Goal: Navigation & Orientation: Find specific page/section

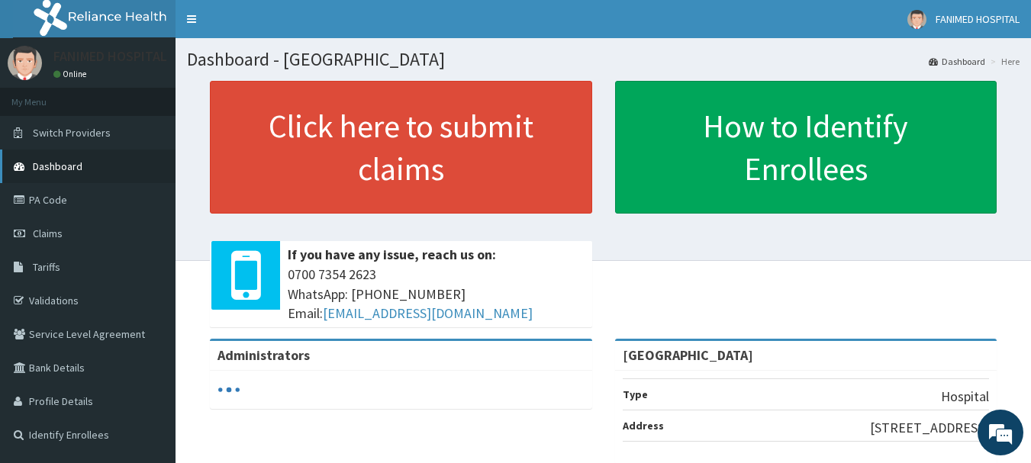
click at [73, 163] on span "Dashboard" at bounding box center [58, 166] width 50 height 14
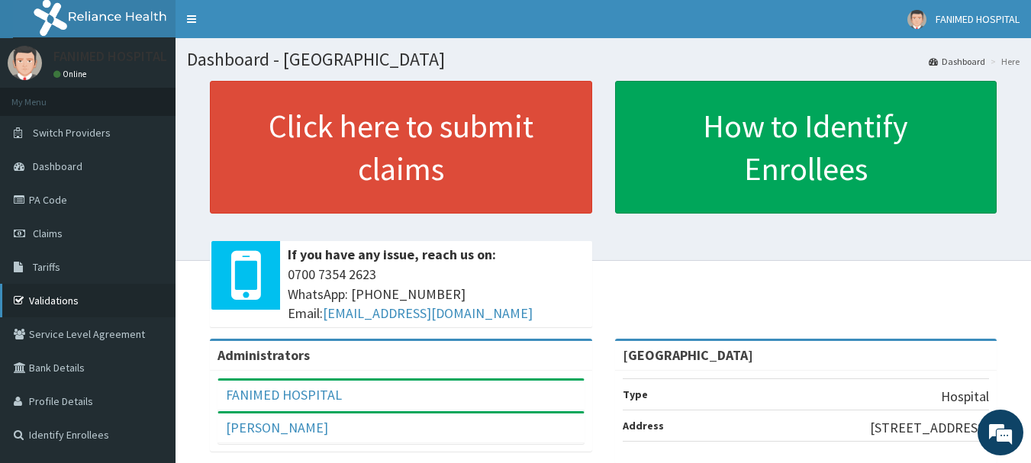
click at [79, 302] on link "Validations" at bounding box center [87, 301] width 175 height 34
